Goal: Use online tool/utility: Utilize a website feature to perform a specific function

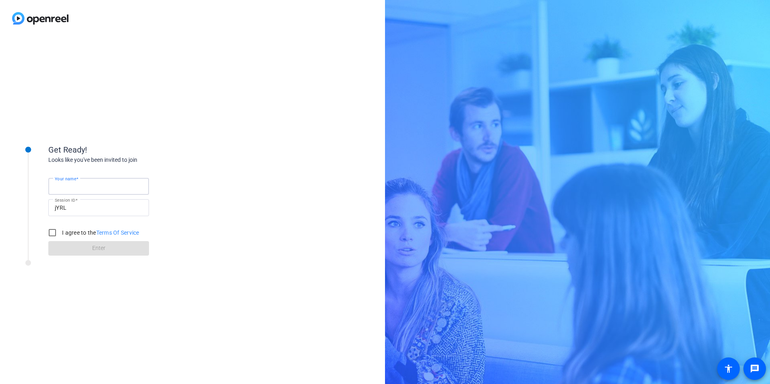
click at [94, 188] on input "Your name" at bounding box center [99, 187] width 88 height 10
type input "[PERSON_NAME]"
click at [52, 234] on input "I agree to the Terms Of Service" at bounding box center [52, 233] width 16 height 16
checkbox input "true"
click at [83, 250] on span at bounding box center [98, 248] width 101 height 19
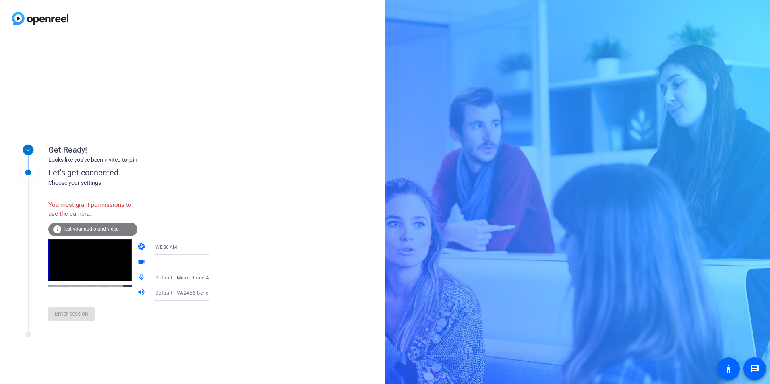
click at [88, 205] on div "You must grant permissions to use the camera." at bounding box center [92, 210] width 89 height 26
click at [93, 176] on div "Let's get connected." at bounding box center [137, 173] width 178 height 12
click at [213, 262] on icon at bounding box center [218, 263] width 10 height 10
click at [213, 263] on icon at bounding box center [218, 263] width 10 height 10
click at [186, 259] on div at bounding box center [186, 263] width 60 height 10
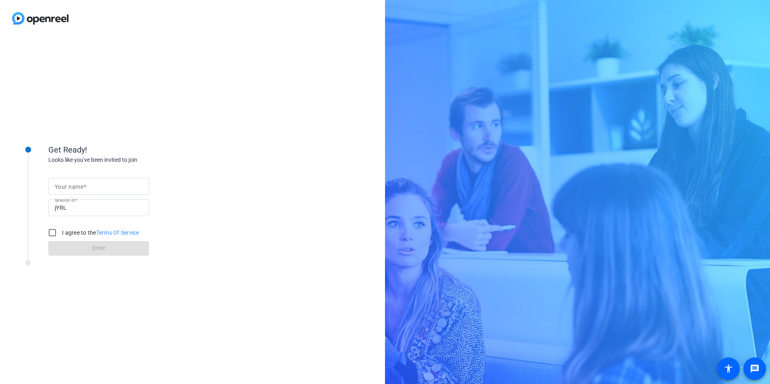
click at [108, 186] on input "Your name" at bounding box center [99, 187] width 88 height 10
type input "[PERSON_NAME]"
click at [50, 231] on input "I agree to the Terms Of Service" at bounding box center [52, 233] width 16 height 16
checkbox input "true"
click at [75, 247] on span at bounding box center [98, 248] width 101 height 19
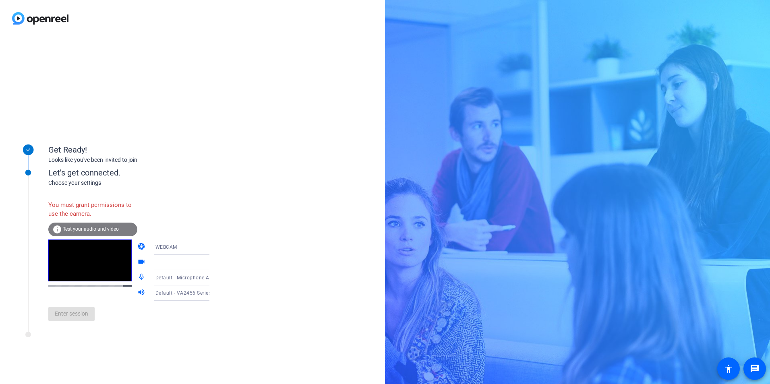
click at [99, 227] on span "Test your audio and video" at bounding box center [91, 229] width 56 height 6
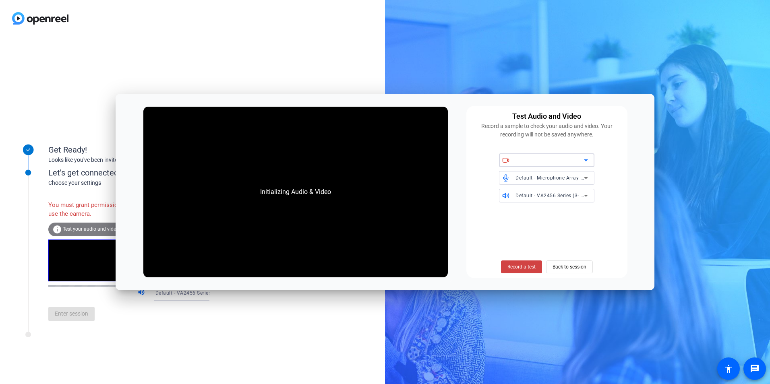
click at [570, 157] on div at bounding box center [550, 161] width 69 height 10
click at [587, 160] on icon at bounding box center [586, 161] width 4 height 2
click at [515, 266] on span "Record a test" at bounding box center [522, 267] width 28 height 7
click at [522, 269] on span "Record a test" at bounding box center [522, 267] width 28 height 7
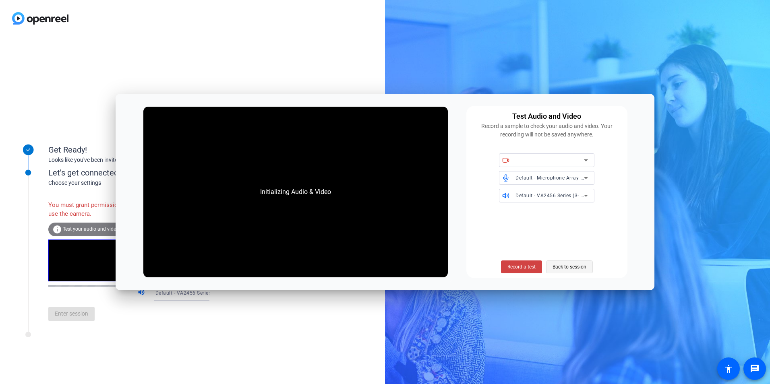
click at [583, 265] on span "Back to session" at bounding box center [570, 267] width 34 height 15
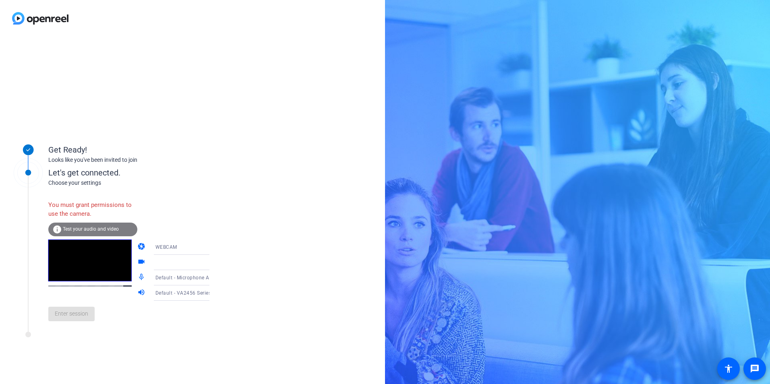
click at [305, 244] on div "Get Ready! Looks like you've been invited to join Let's get connected. Choose y…" at bounding box center [192, 211] width 385 height 348
